Goal: Task Accomplishment & Management: Manage account settings

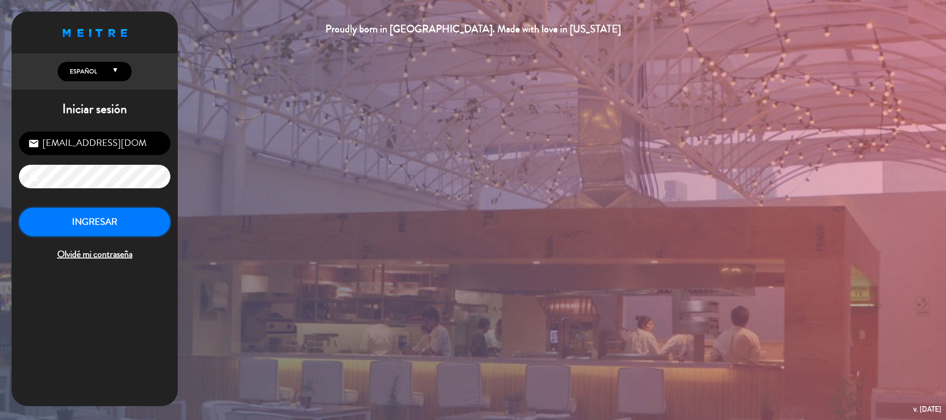
click at [156, 228] on button "INGRESAR" at bounding box center [94, 222] width 151 height 29
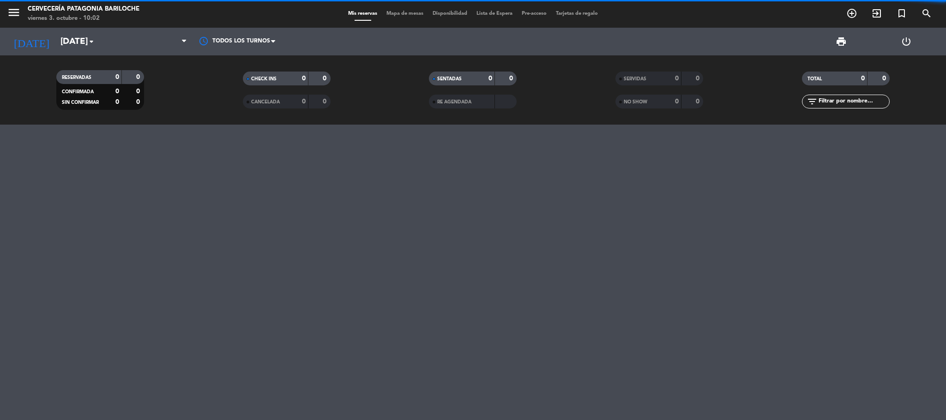
scroll to position [457, 0]
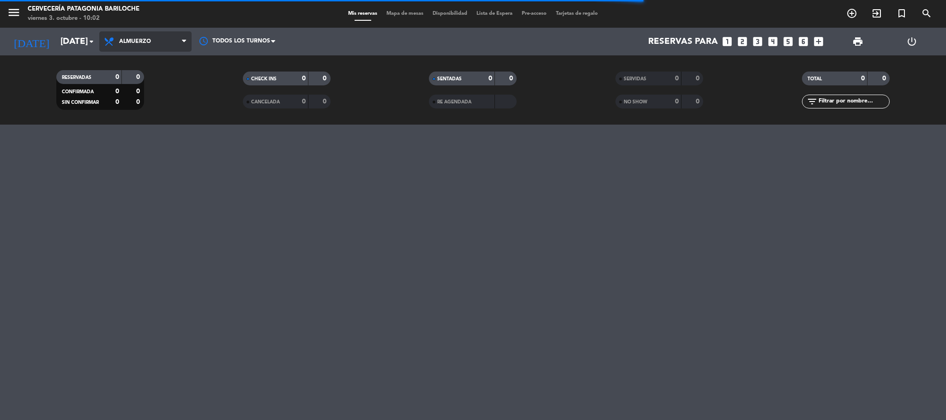
click at [172, 44] on span "Almuerzo" at bounding box center [145, 41] width 92 height 20
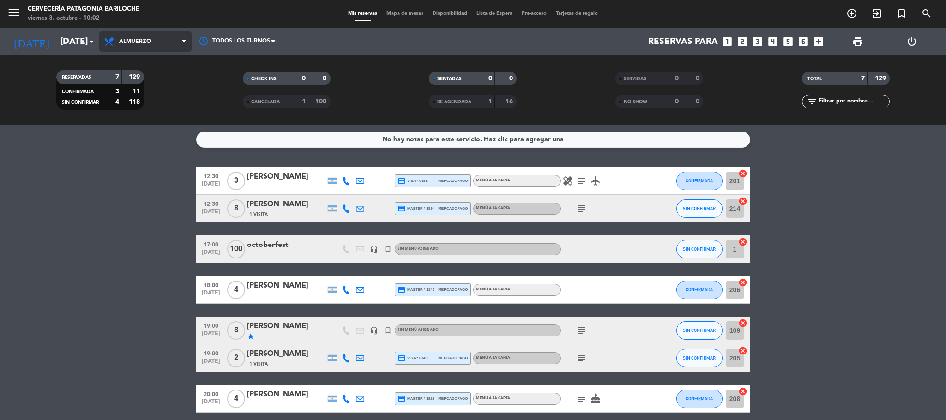
click at [140, 49] on span "Almuerzo" at bounding box center [145, 41] width 92 height 20
click at [138, 60] on div "menu Cervecería Patagonia Bariloche [DATE] 3. octubre - 10:02 Mis reservas Mapa…" at bounding box center [473, 62] width 946 height 125
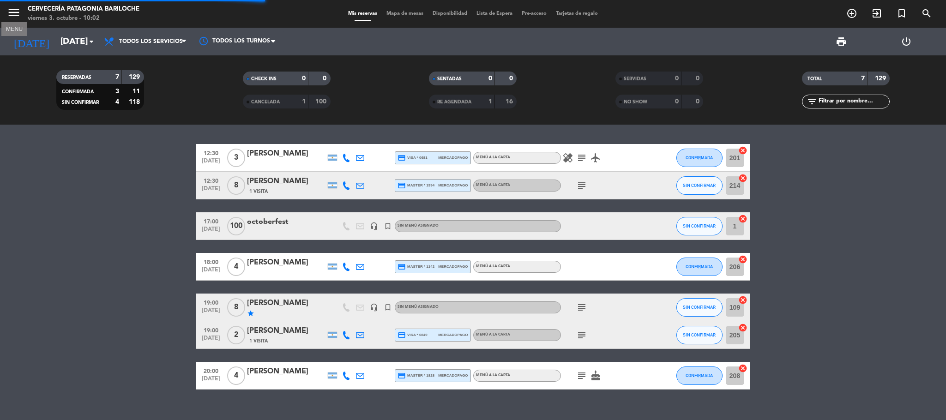
click at [18, 13] on icon "menu" at bounding box center [14, 13] width 14 height 14
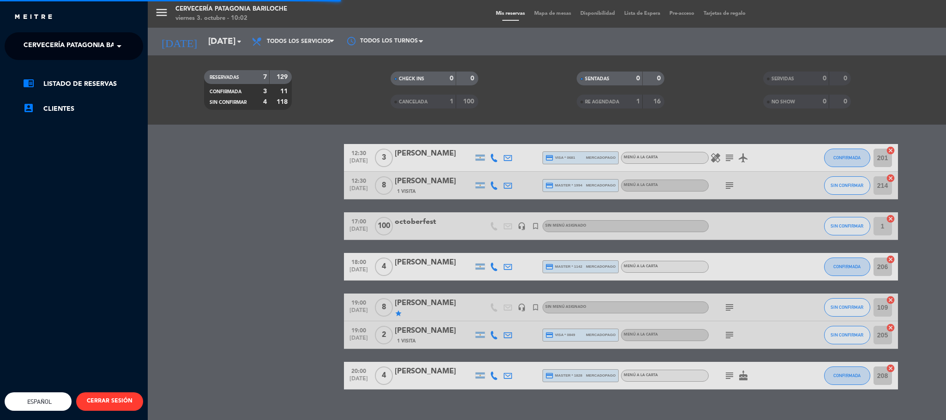
click at [49, 44] on span "Cervecería Patagonia Bariloche" at bounding box center [84, 45] width 120 height 19
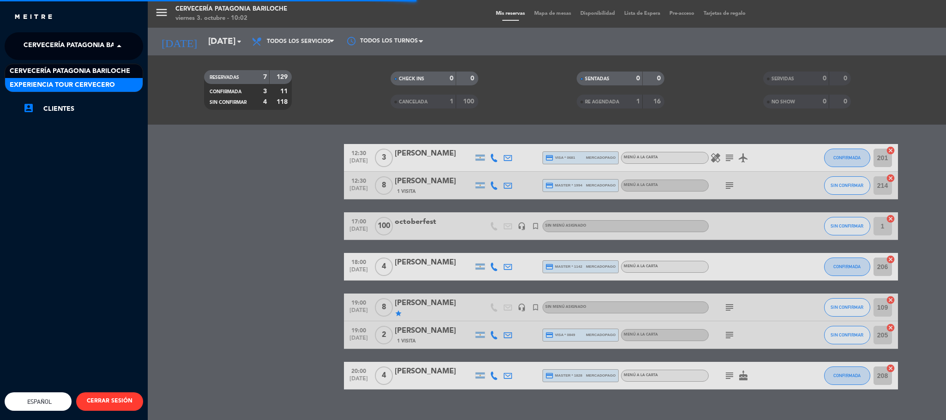
click at [77, 85] on span "Experiencia Tour Cervecero" at bounding box center [62, 85] width 105 height 11
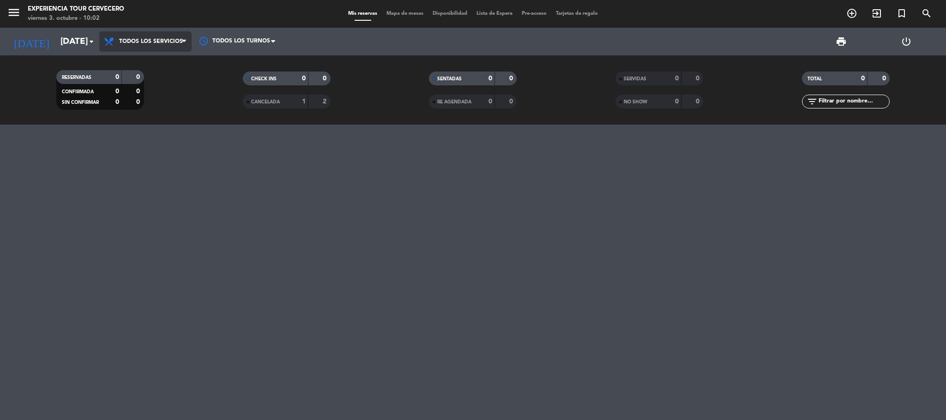
click at [140, 47] on span "Todos los servicios" at bounding box center [145, 41] width 92 height 20
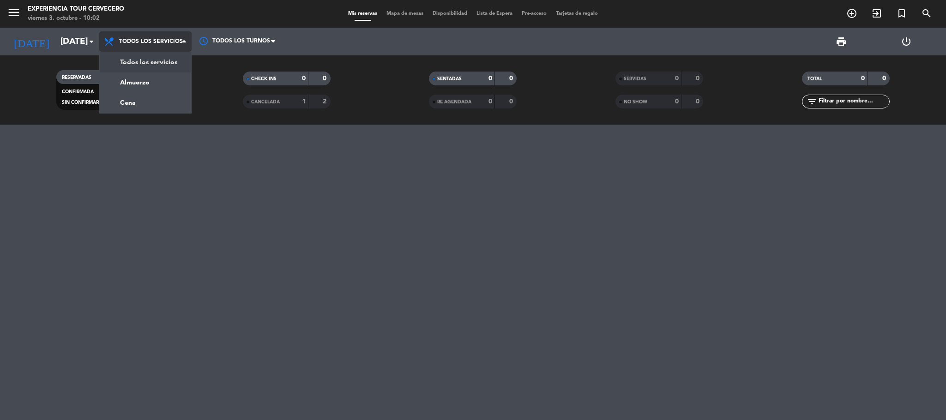
click at [140, 61] on div "menu Experiencia Tour Cervecero [DATE] 3. octubre - 10:02 Mis reservas Mapa de …" at bounding box center [473, 62] width 946 height 125
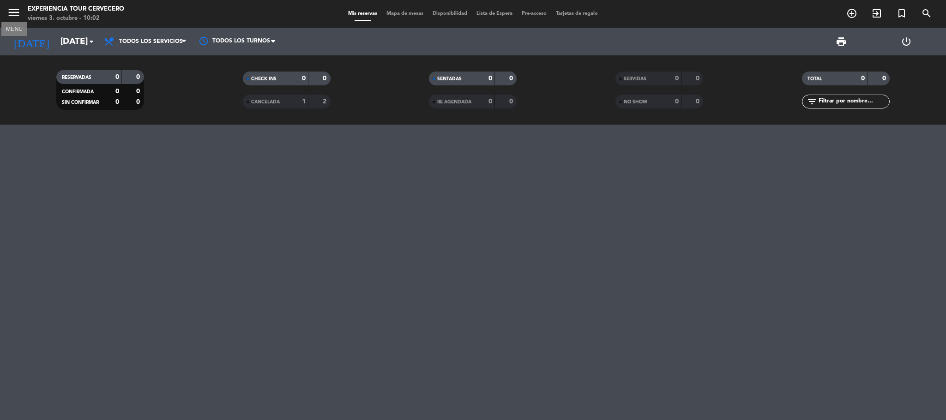
click at [17, 13] on icon "menu" at bounding box center [14, 13] width 14 height 14
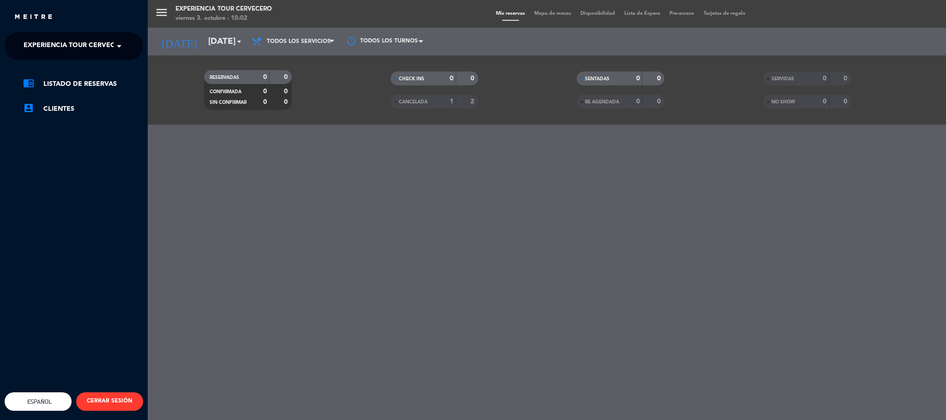
click at [66, 48] on span "Experiencia Tour Cervecero" at bounding box center [76, 45] width 105 height 19
click at [66, 68] on span "Cervecería Patagonia Bariloche" at bounding box center [70, 71] width 120 height 11
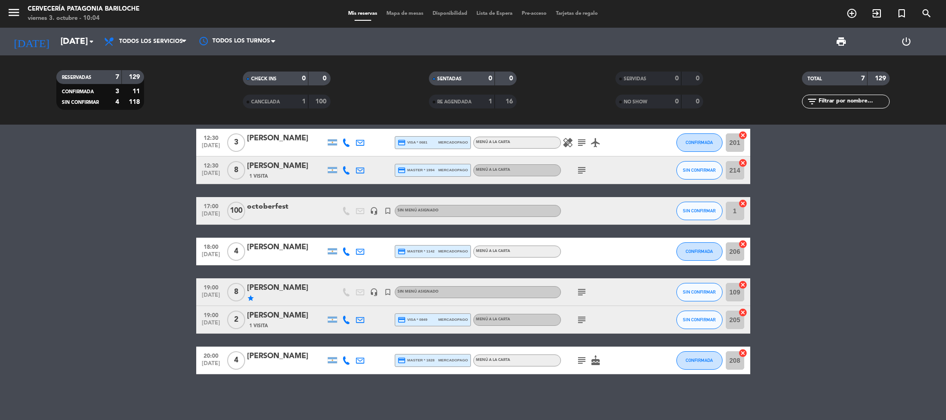
scroll to position [0, 0]
